Goal: Find specific page/section: Find specific page/section

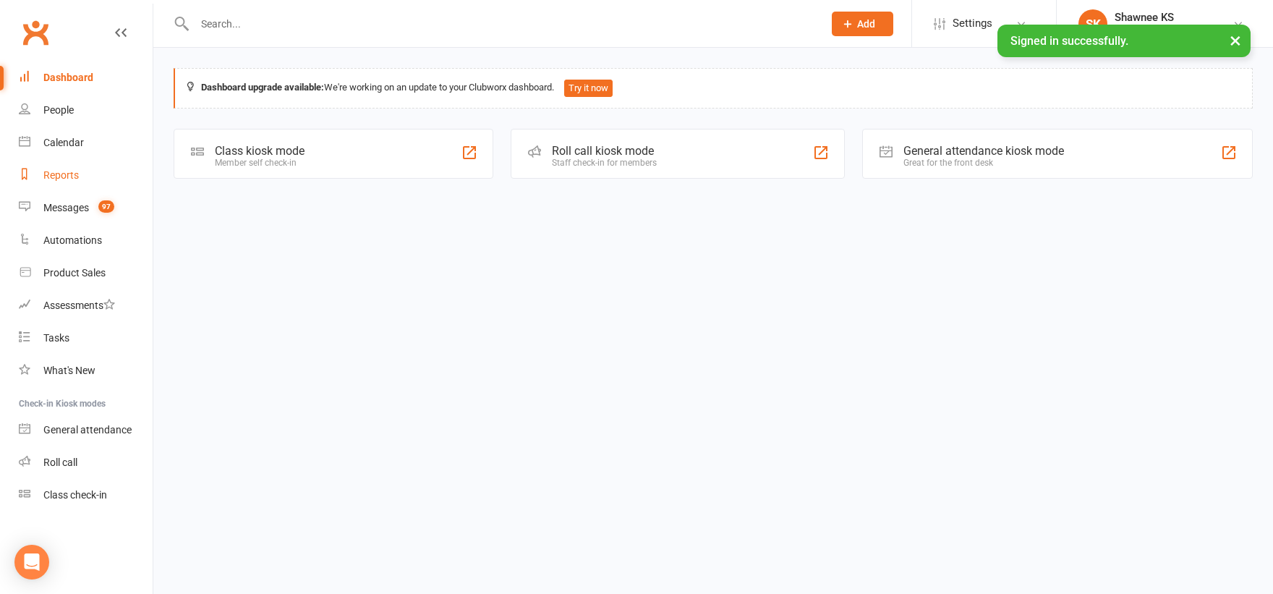
click at [72, 182] on link "Reports" at bounding box center [86, 175] width 134 height 33
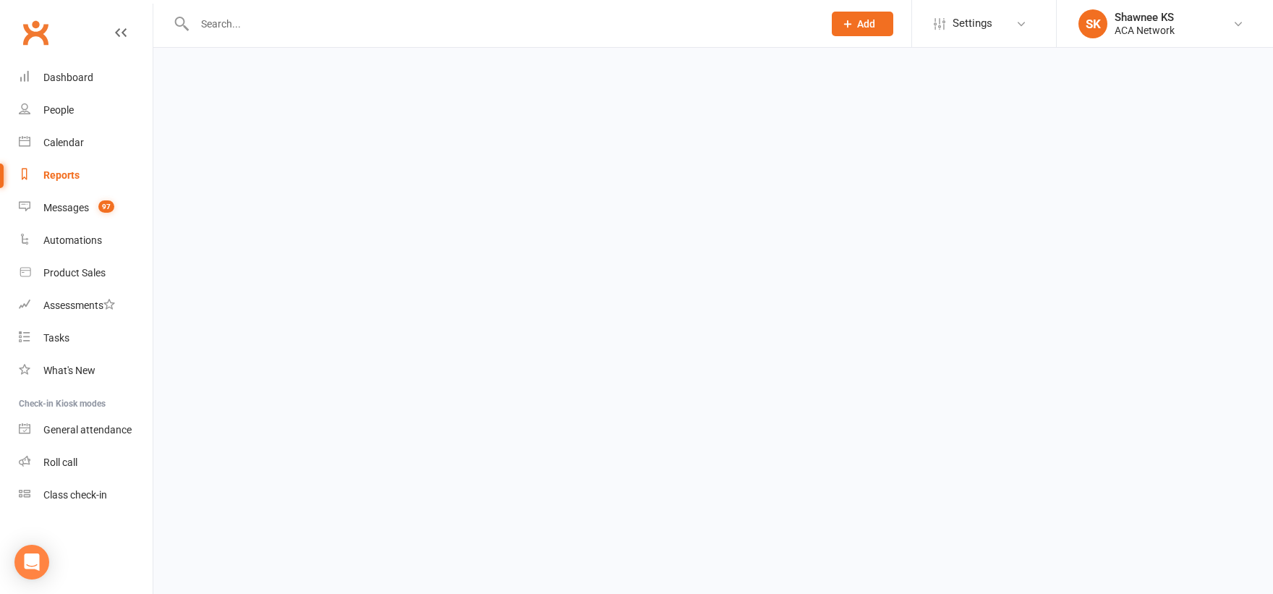
select select "100"
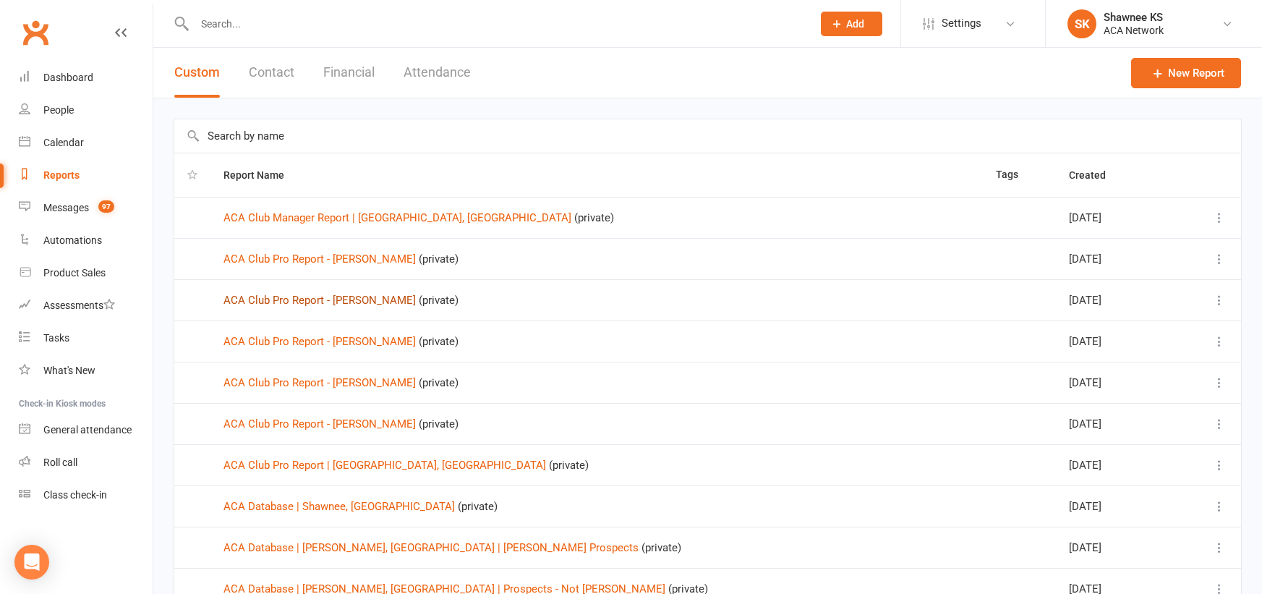
click at [315, 302] on link "ACA Club Pro Report - [PERSON_NAME]" at bounding box center [320, 300] width 192 height 13
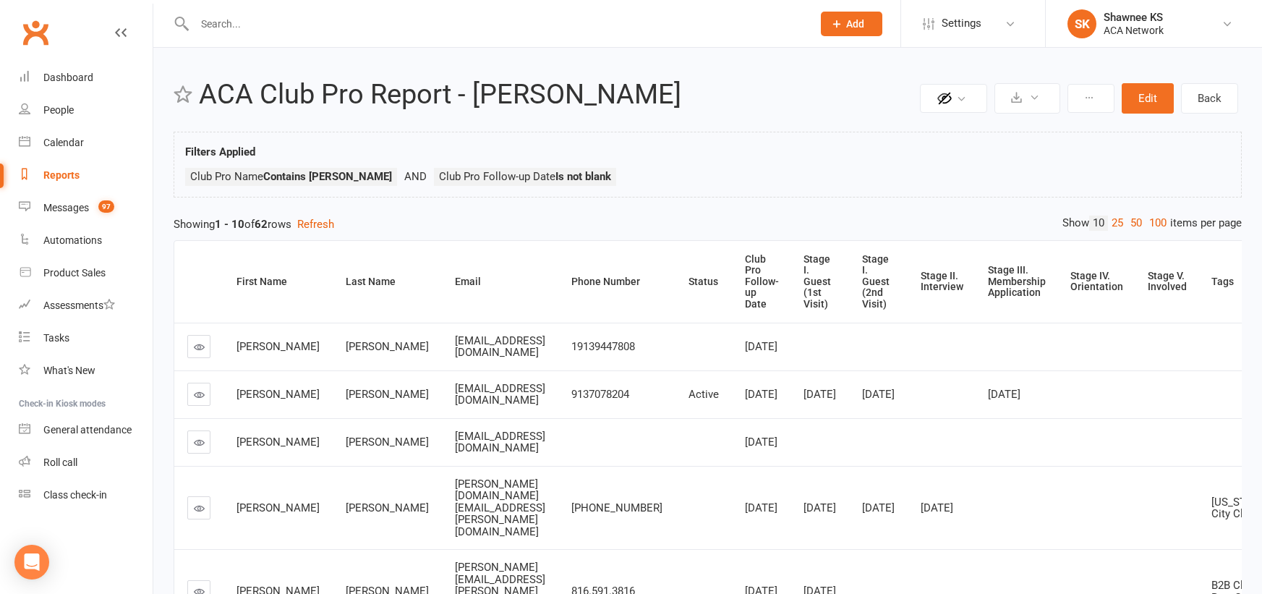
click at [263, 26] on input "text" at bounding box center [496, 24] width 612 height 20
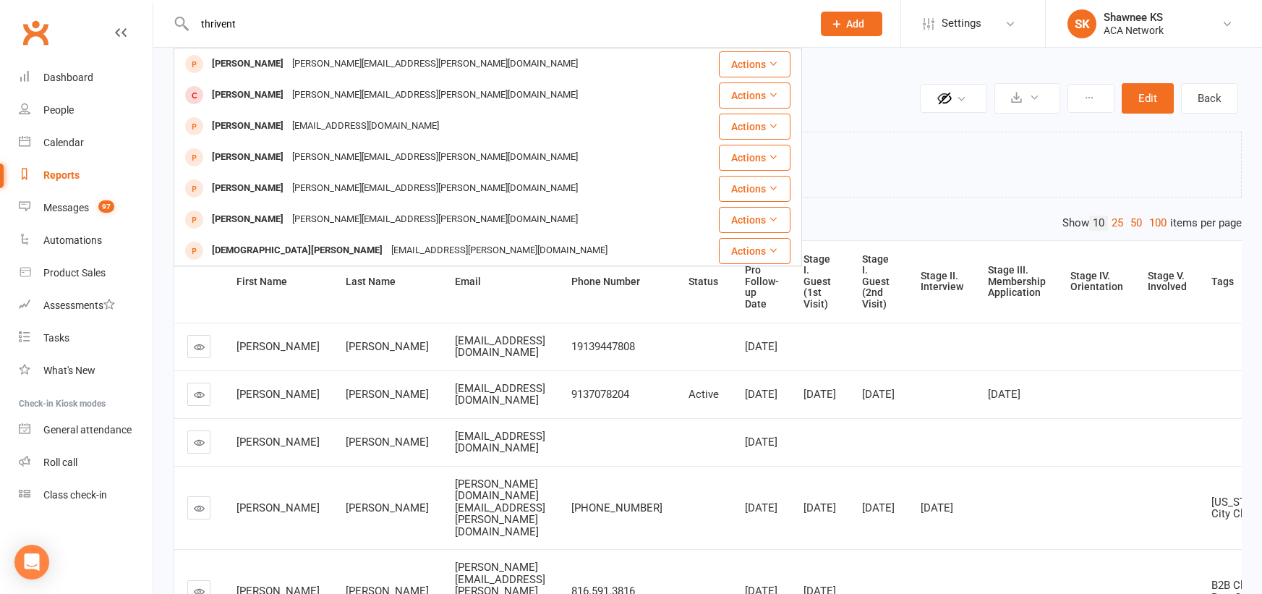
type input "thrivent"
click at [67, 178] on div "Reports" at bounding box center [61, 175] width 36 height 12
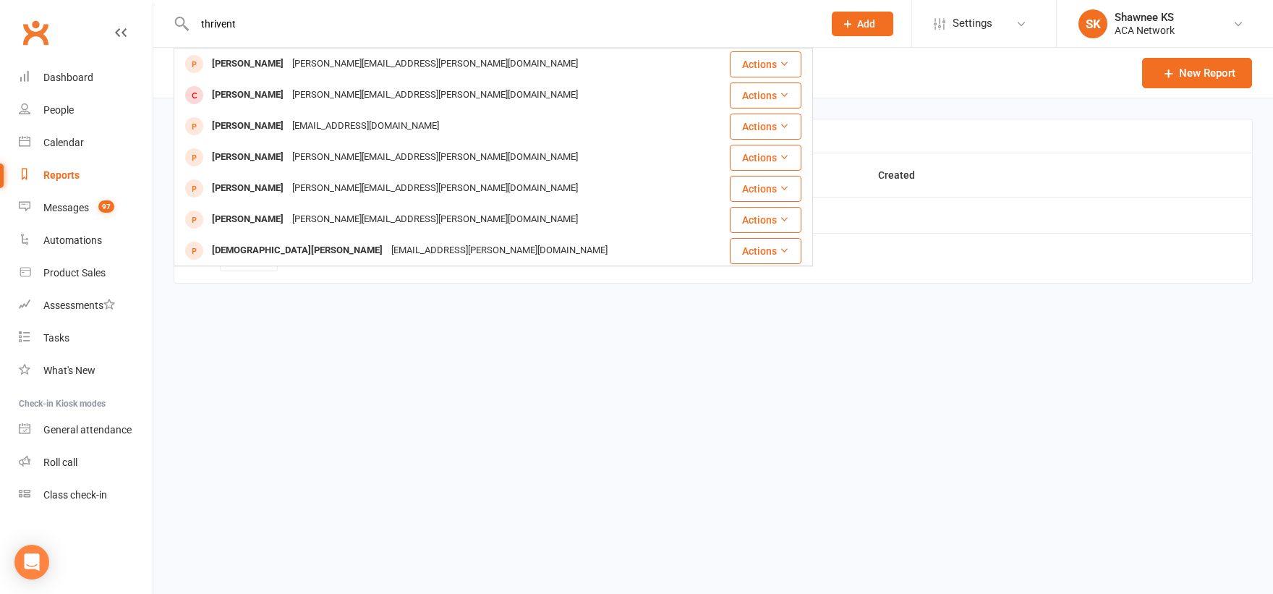
select select "100"
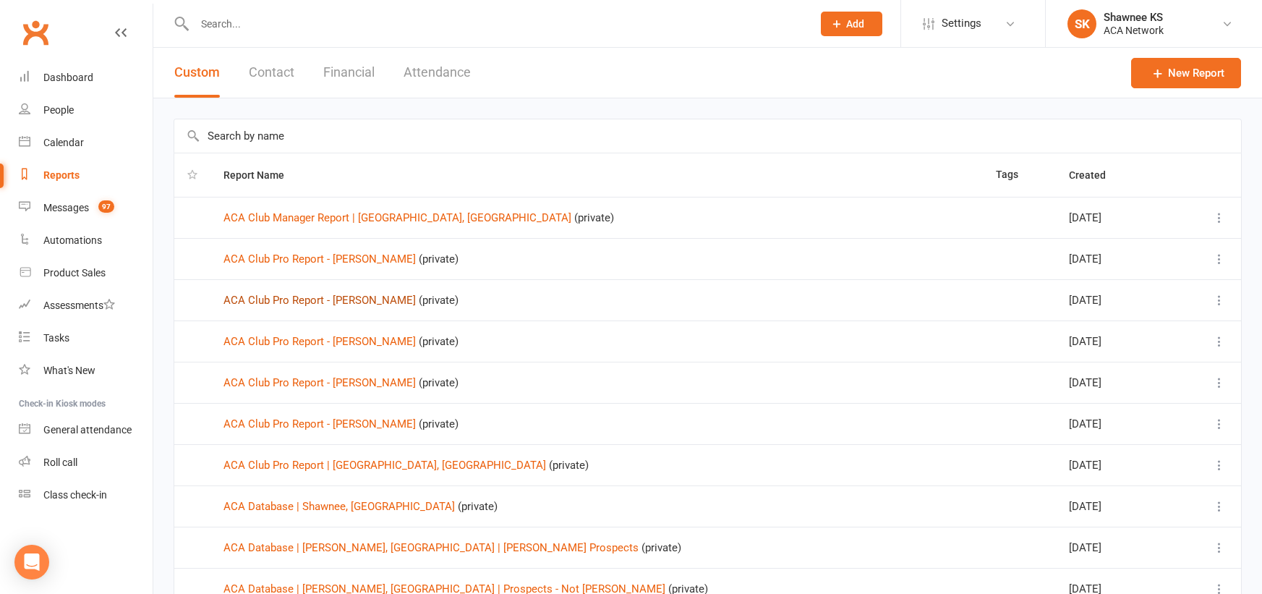
click at [334, 301] on link "ACA Club Pro Report - [PERSON_NAME]" at bounding box center [320, 300] width 192 height 13
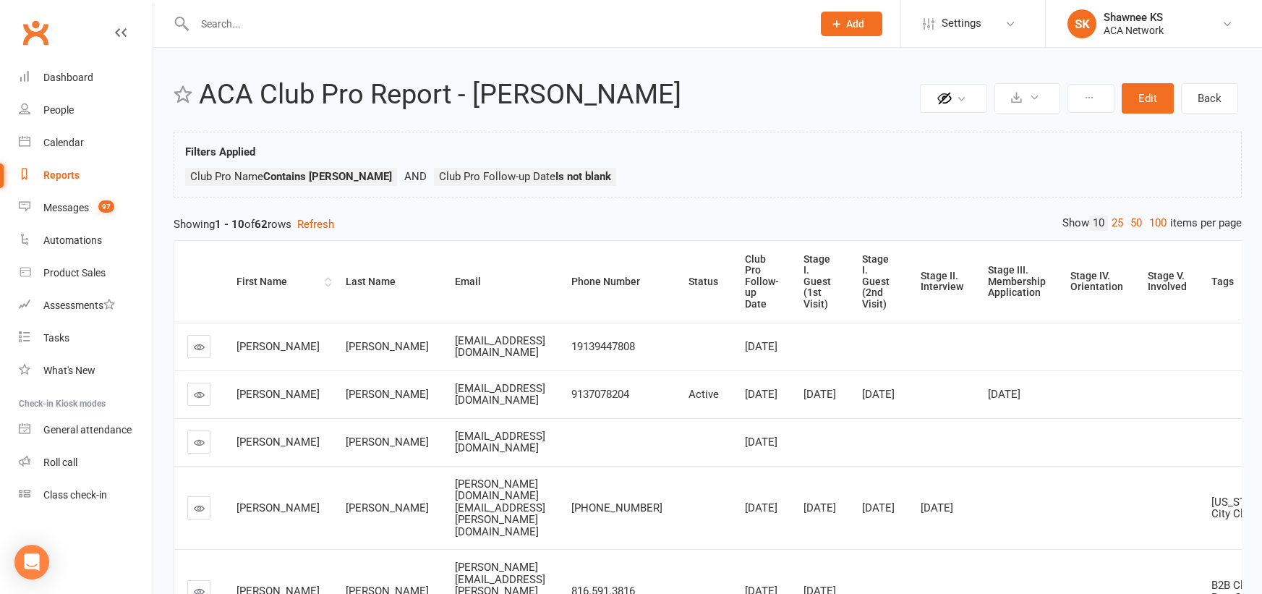
click at [255, 282] on div "First Name" at bounding box center [279, 281] width 85 height 11
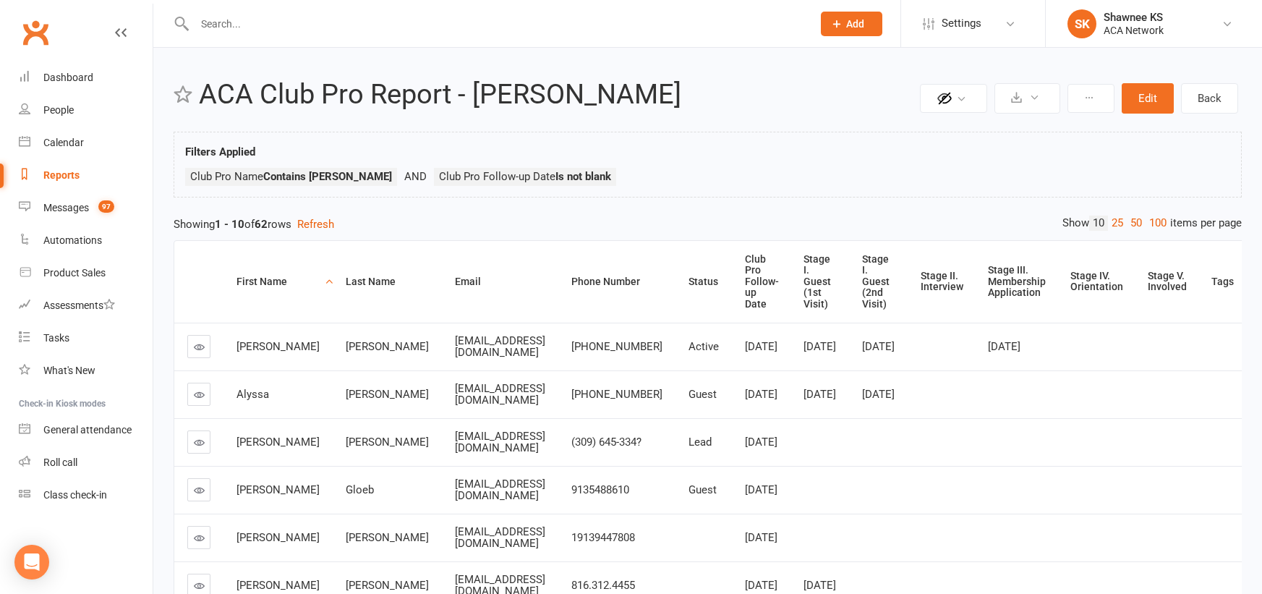
click at [255, 282] on div "First Name" at bounding box center [279, 281] width 85 height 11
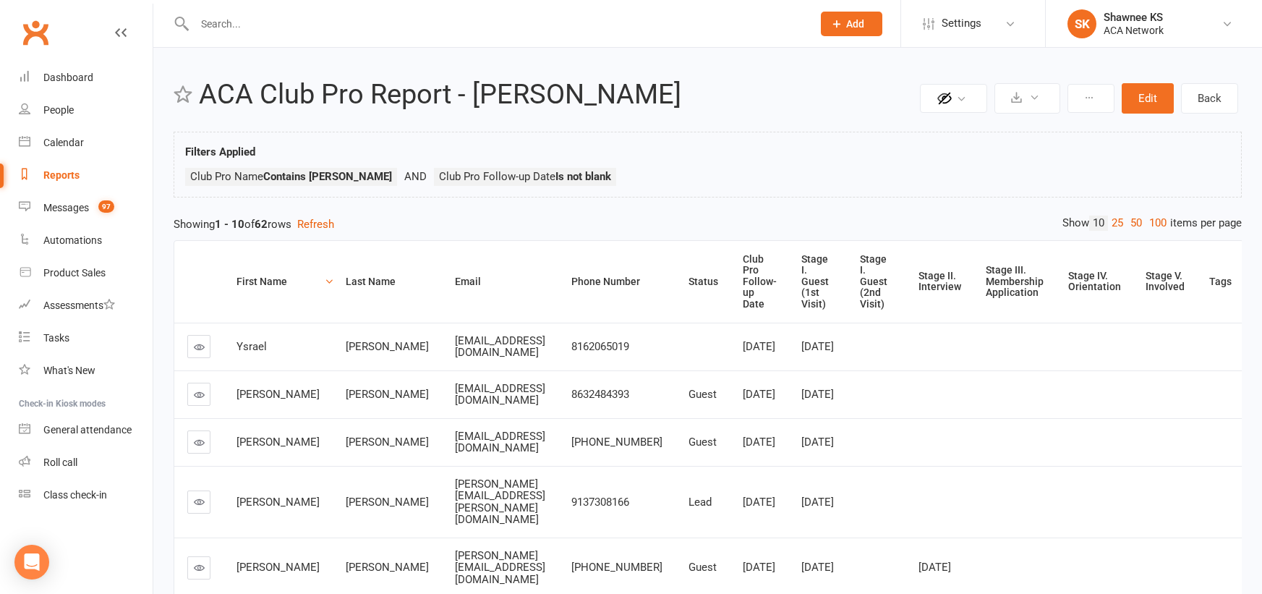
click at [259, 30] on input "text" at bounding box center [496, 24] width 612 height 20
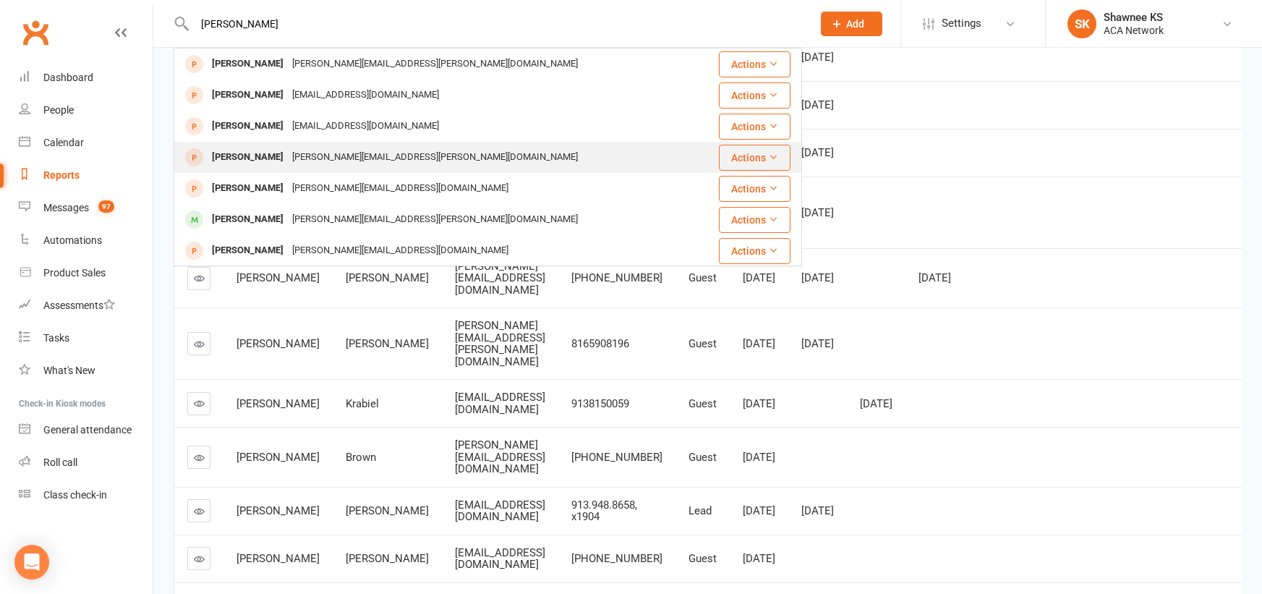
type input "[PERSON_NAME]"
click at [276, 155] on div "[PERSON_NAME]" at bounding box center [248, 157] width 80 height 21
